Goal: Find specific page/section: Find specific page/section

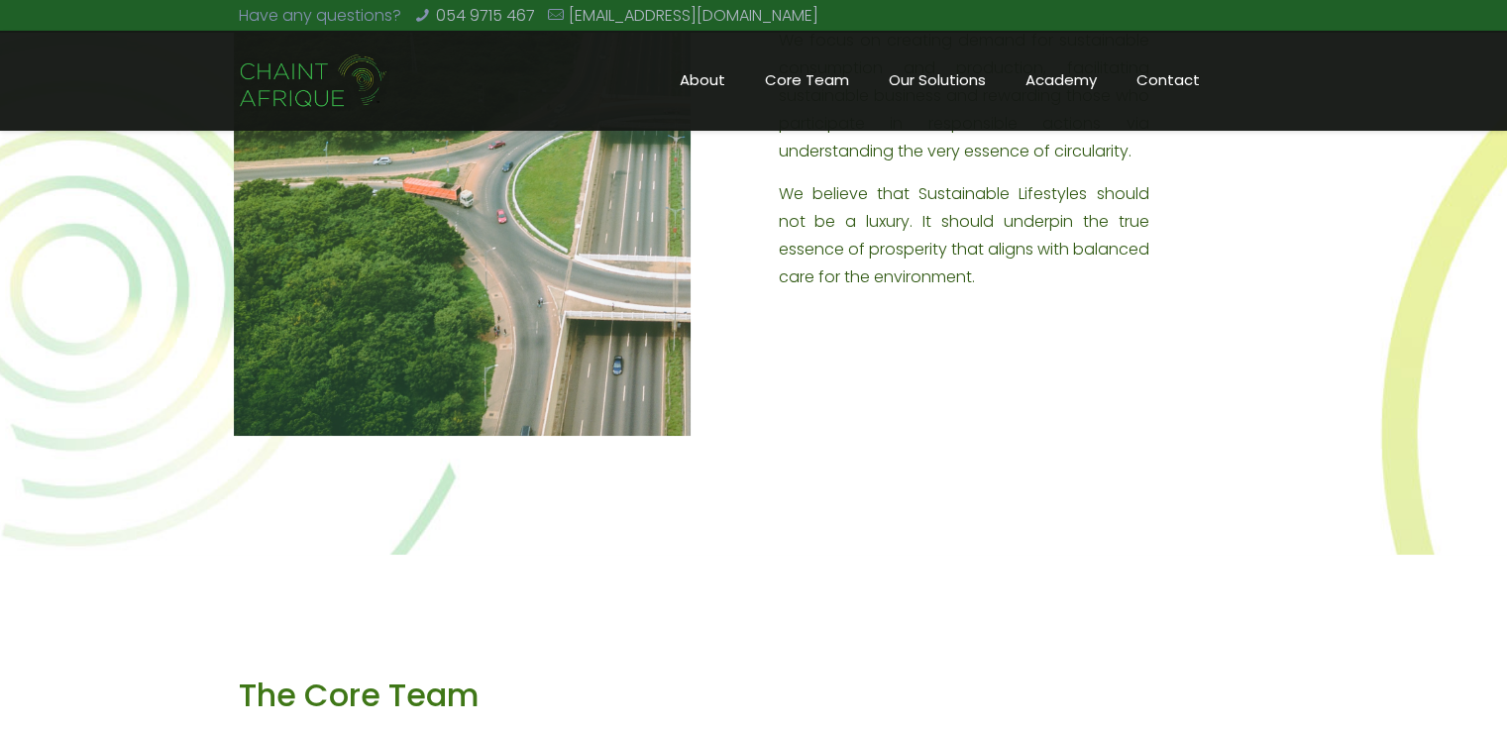
scroll to position [939, 0]
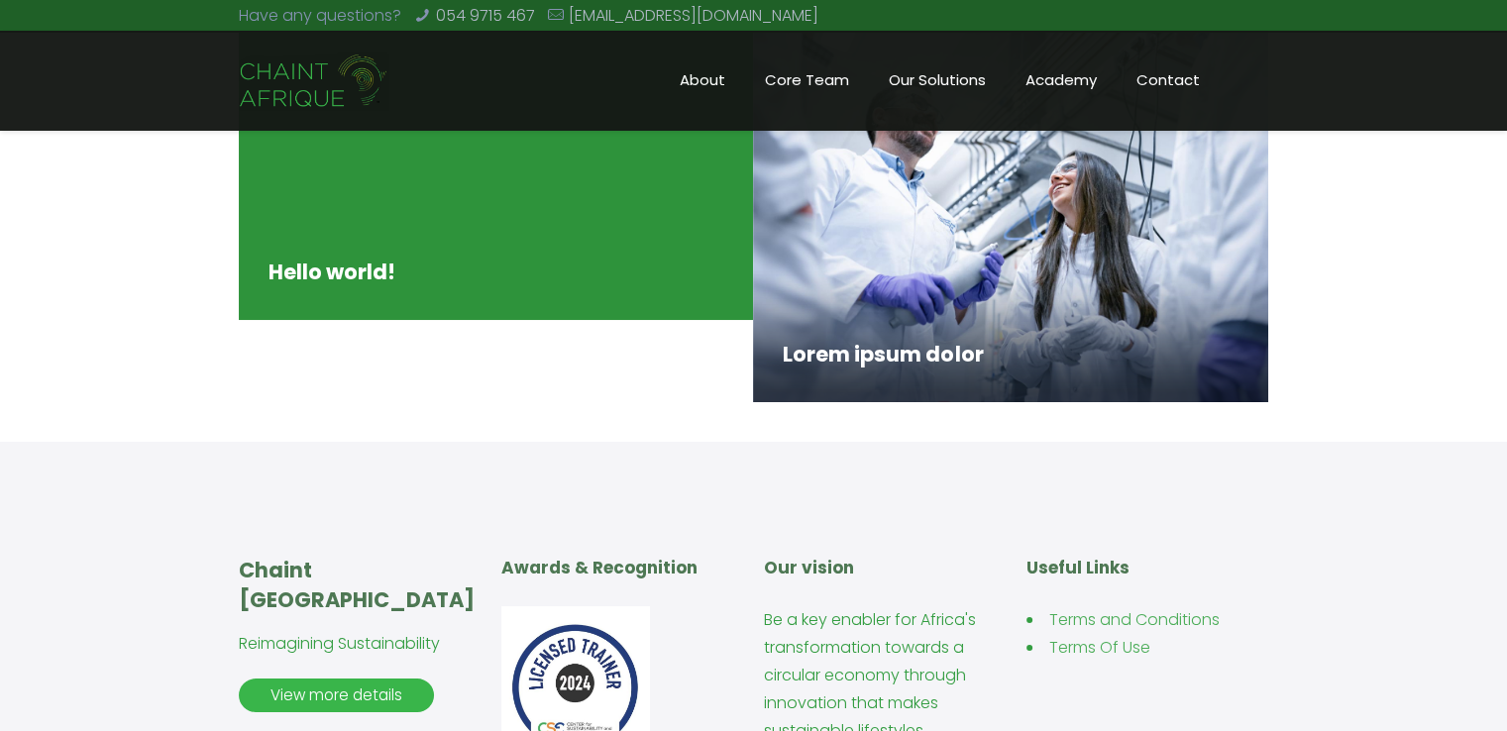
scroll to position [363, 0]
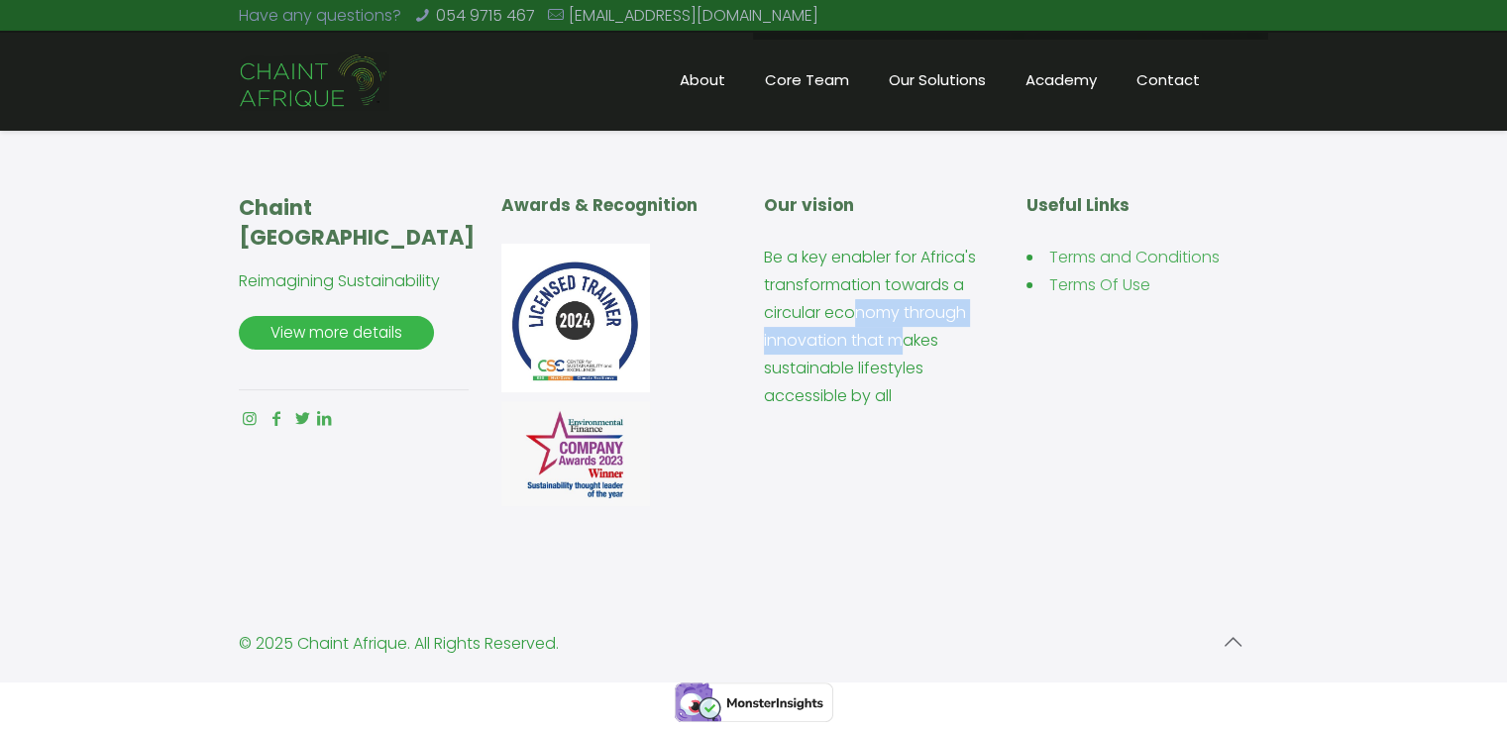
drag, startPoint x: 860, startPoint y: 306, endPoint x: 900, endPoint y: 351, distance: 59.7
click at [900, 351] on p "Be a key enabler for Africa's transformation towards a circular economy through…" at bounding box center [885, 327] width 242 height 166
click at [1090, 427] on div "Chaint Afrique Reimagining Sustainability View more details Awards & Recognitio…" at bounding box center [754, 340] width 1050 height 382
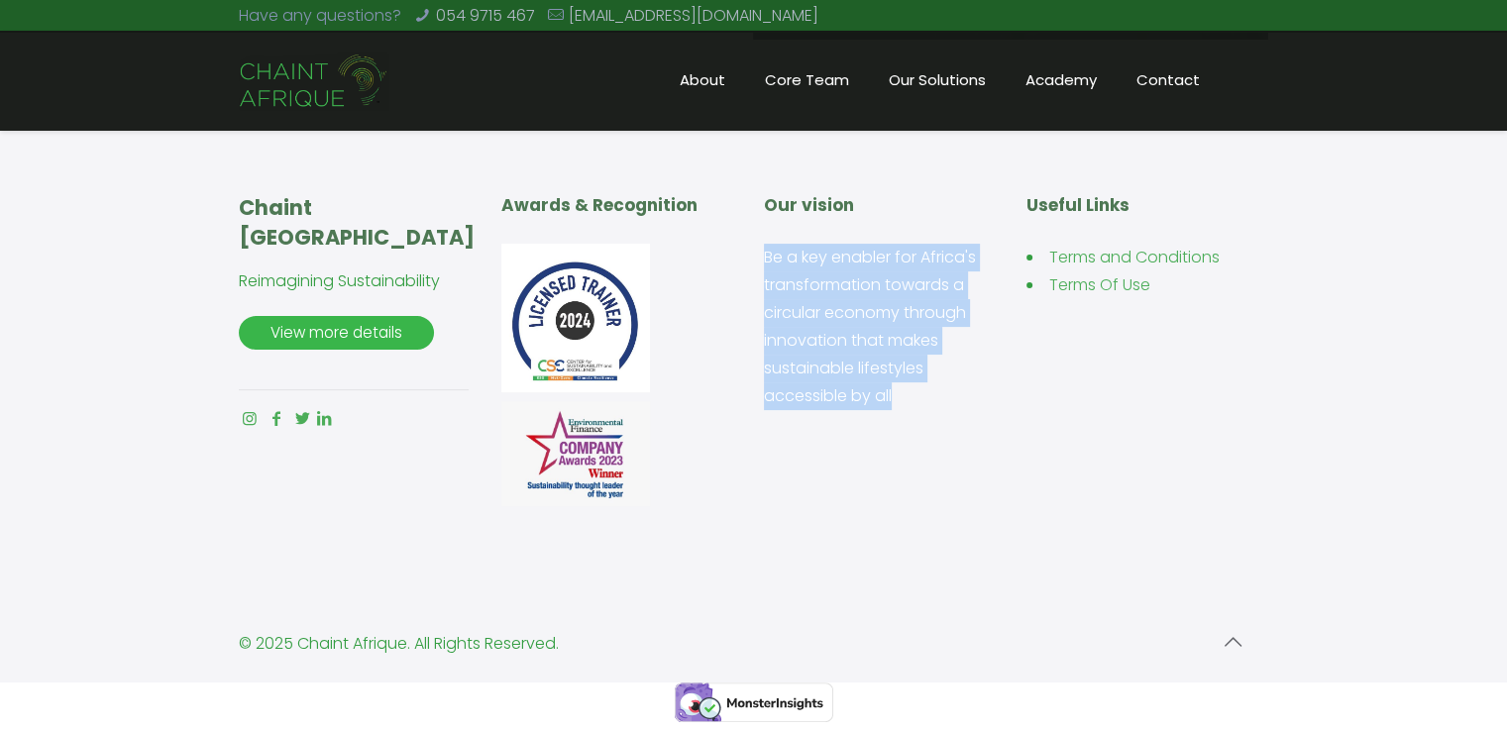
drag, startPoint x: 989, startPoint y: 416, endPoint x: 756, endPoint y: 263, distance: 279.0
click at [756, 263] on div "Chaint Afrique Reimagining Sustainability View more details Awards & Recognitio…" at bounding box center [754, 340] width 1050 height 382
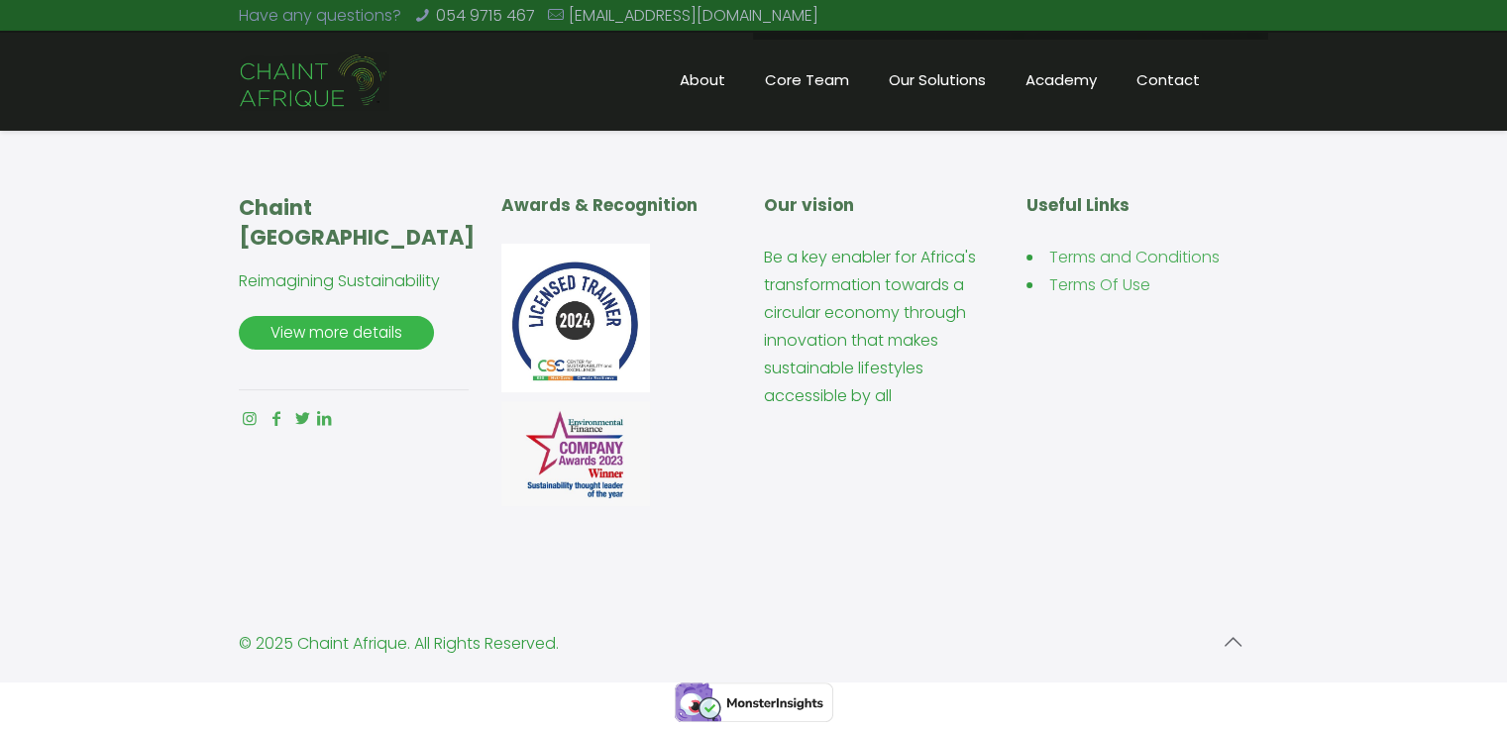
click at [1086, 530] on div "Chaint Afrique Reimagining Sustainability View more details Awards & Recognitio…" at bounding box center [753, 339] width 1507 height 521
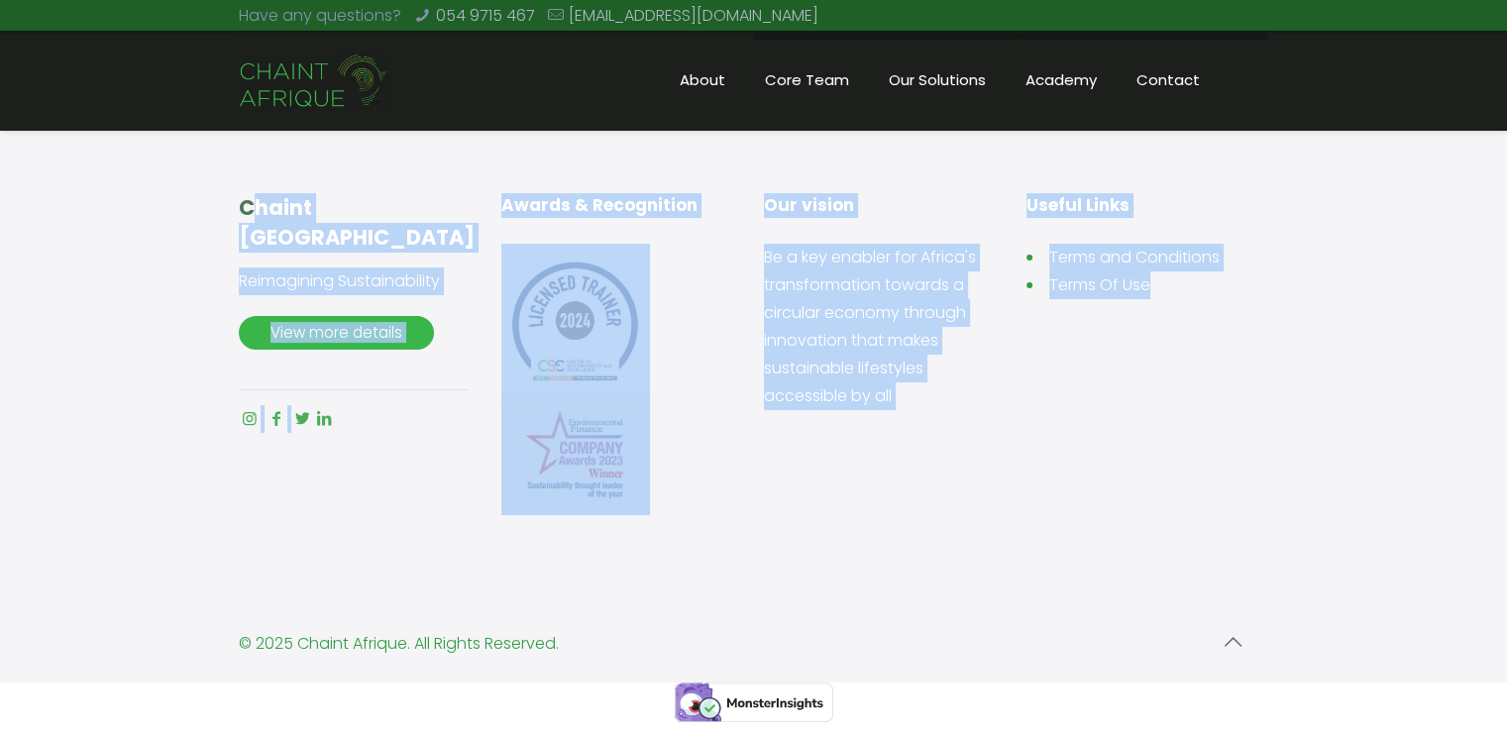
drag, startPoint x: 1395, startPoint y: 528, endPoint x: 256, endPoint y: 221, distance: 1180.2
click at [239, 219] on div "Chaint Afrique Reimagining Sustainability View more details Awards & Recognitio…" at bounding box center [753, 339] width 1507 height 521
click at [175, 184] on div "Chaint Afrique Reimagining Sustainability View more details Awards & Recognitio…" at bounding box center [753, 339] width 1507 height 521
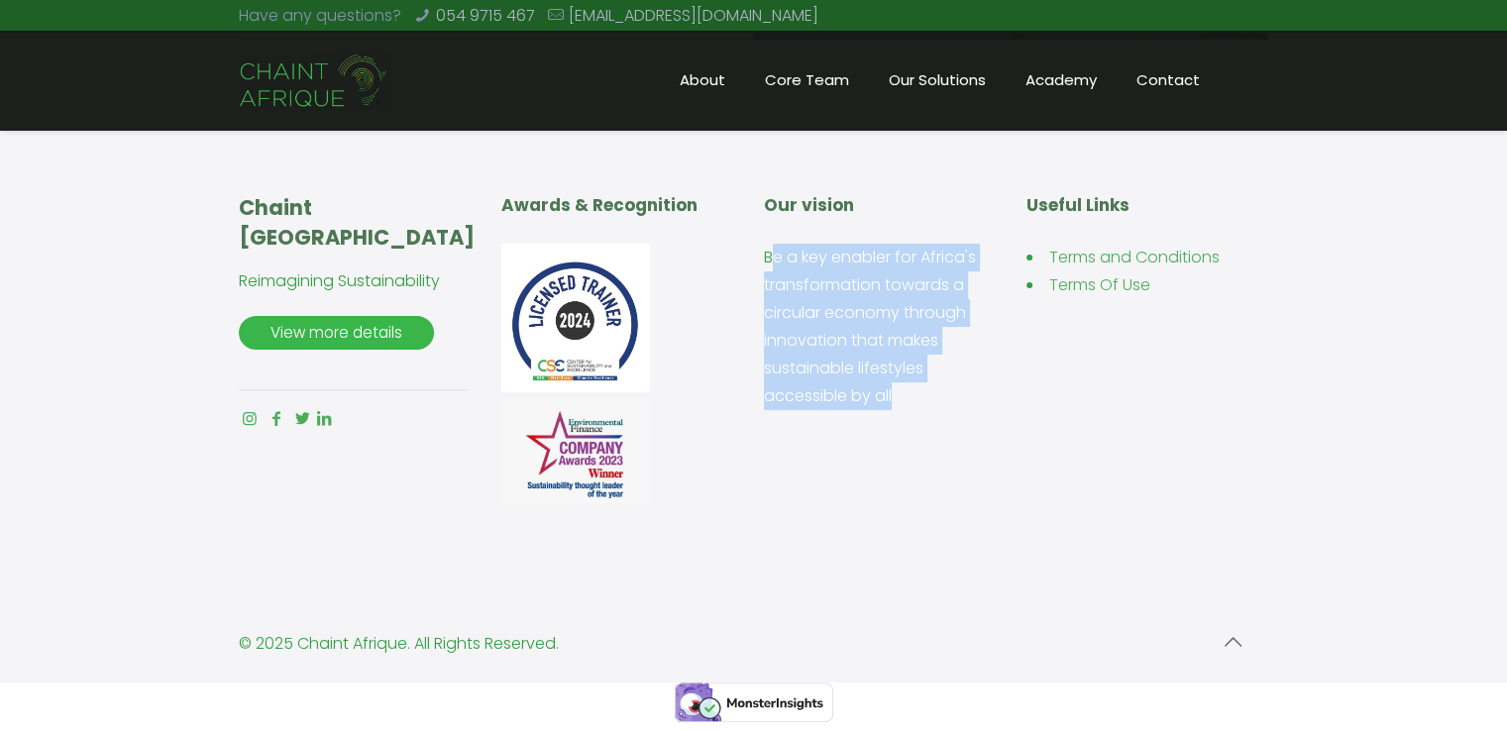
drag, startPoint x: 900, startPoint y: 417, endPoint x: 771, endPoint y: 260, distance: 203.5
click at [771, 260] on div "Our vision Be a key enabler for Africa's transformation towards a circular econ…" at bounding box center [885, 309] width 242 height 233
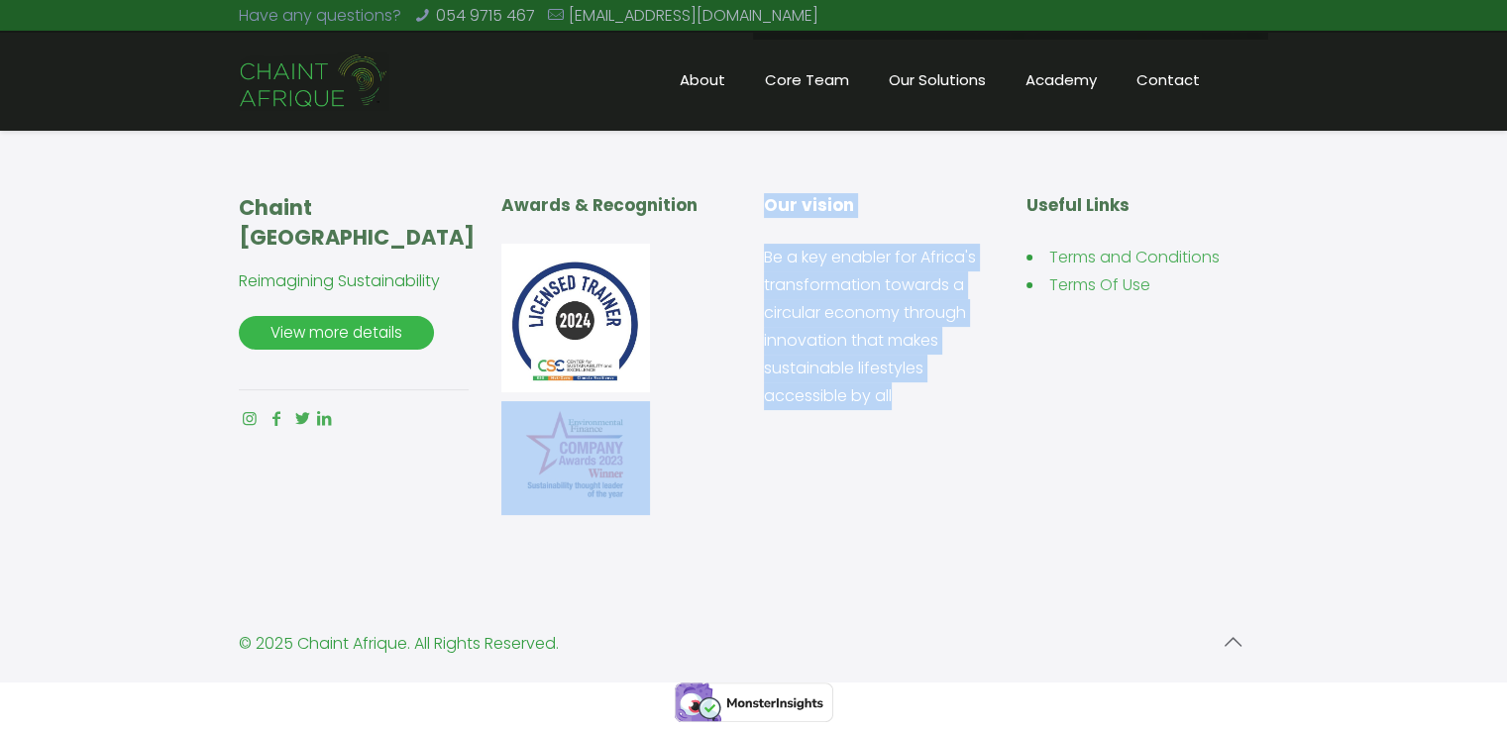
drag, startPoint x: 749, startPoint y: 255, endPoint x: 931, endPoint y: 401, distance: 234.0
click at [931, 401] on div "Chaint Afrique Reimagining Sustainability View more details Awards & Recognitio…" at bounding box center [754, 340] width 1050 height 382
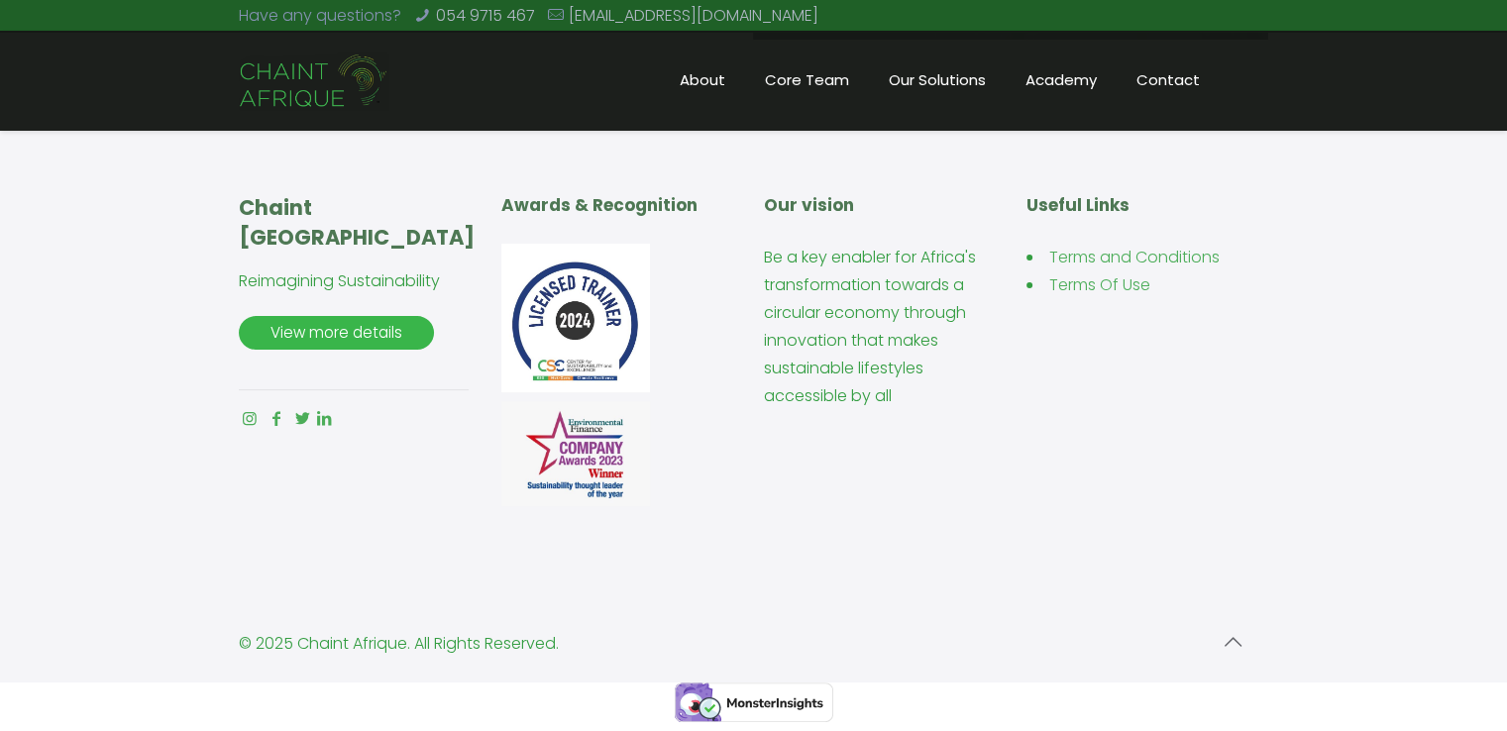
click at [1003, 434] on aside "Our vision Be a key enabler for Africa's transformation towards a circular econ…" at bounding box center [885, 319] width 242 height 282
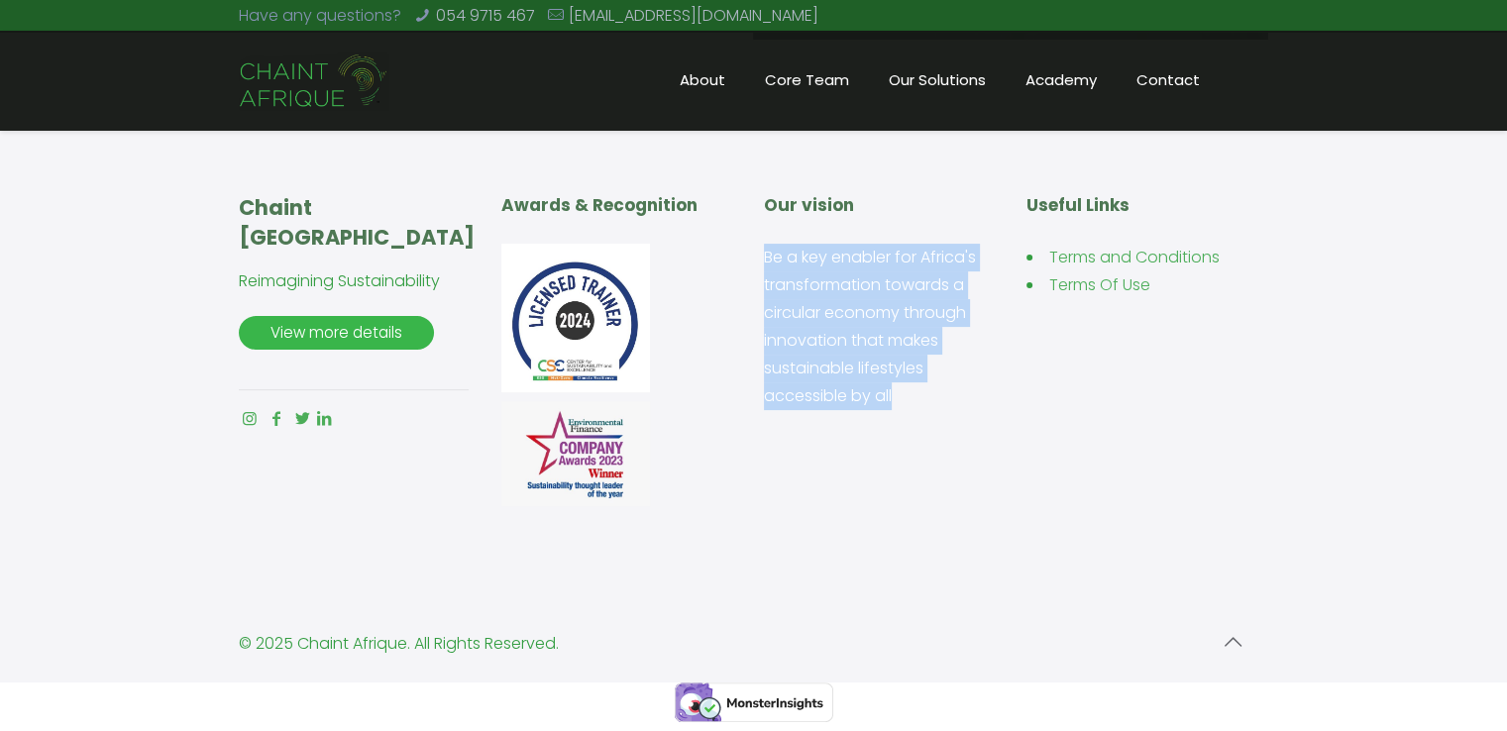
drag, startPoint x: 920, startPoint y: 409, endPoint x: 759, endPoint y: 261, distance: 218.8
click at [759, 261] on div "Chaint Afrique Reimagining Sustainability View more details Awards & Recognitio…" at bounding box center [754, 340] width 1050 height 382
click at [960, 378] on p "Be a key enabler for Africa's transformation towards a circular economy through…" at bounding box center [885, 327] width 242 height 166
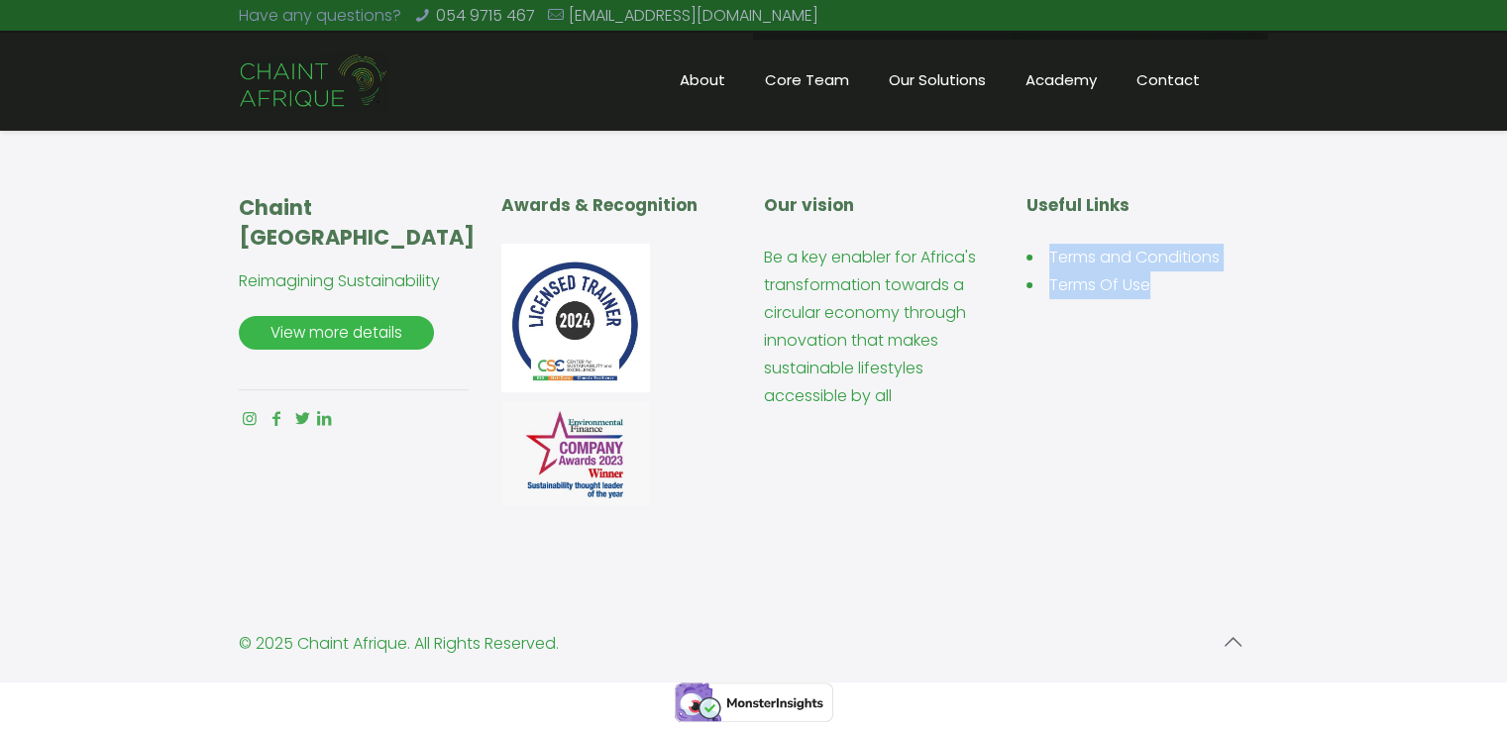
drag, startPoint x: 1229, startPoint y: 328, endPoint x: 1019, endPoint y: 255, distance: 222.5
click at [1019, 255] on div "Chaint Afrique Reimagining Sustainability View more details Awards & Recognitio…" at bounding box center [754, 340] width 1050 height 382
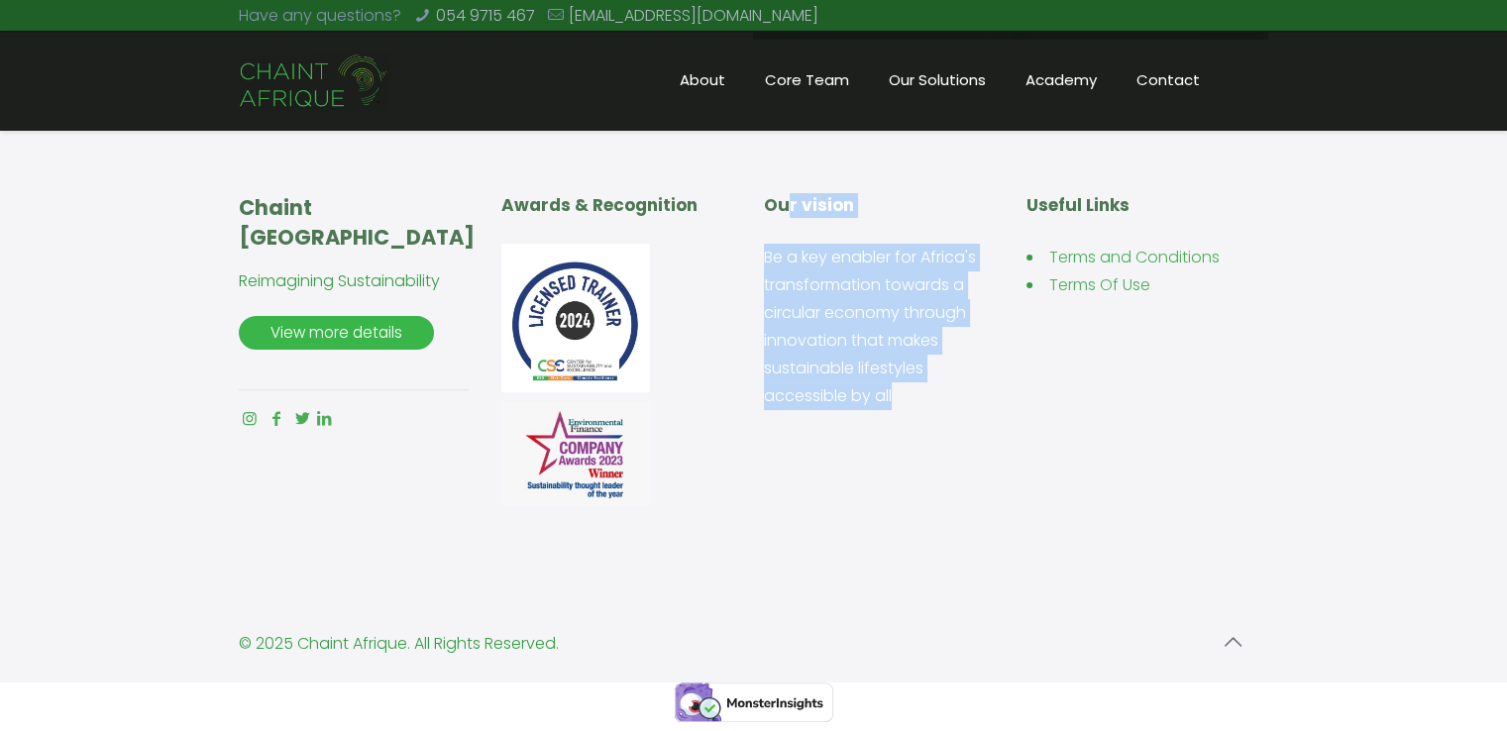
drag, startPoint x: 983, startPoint y: 413, endPoint x: 759, endPoint y: 211, distance: 301.7
click at [759, 211] on div "Chaint Afrique Reimagining Sustainability View more details Awards & Recognitio…" at bounding box center [754, 340] width 1050 height 382
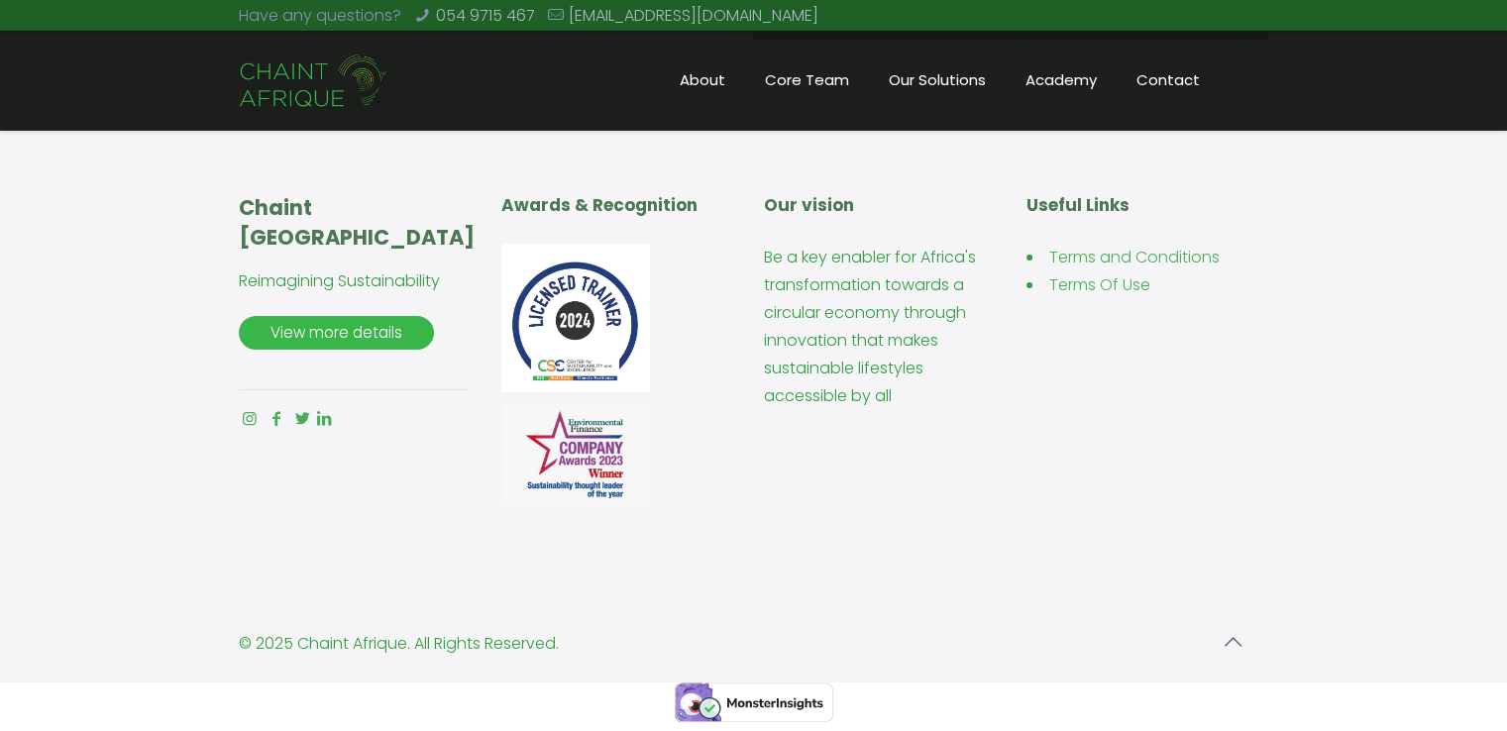
click at [748, 282] on div "Chaint Afrique Reimagining Sustainability View more details Awards & Recognitio…" at bounding box center [754, 340] width 1050 height 382
